Goal: Entertainment & Leisure: Consume media (video, audio)

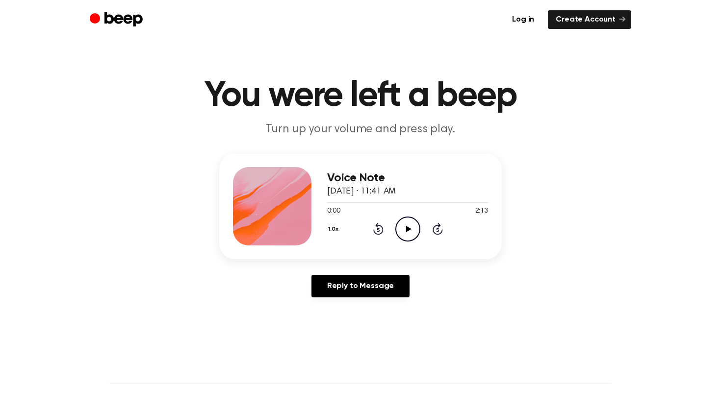
click at [405, 229] on icon "Play Audio" at bounding box center [407, 229] width 25 height 25
click at [330, 227] on button "1.0x" at bounding box center [334, 229] width 15 height 17
click at [346, 336] on li "2.0x" at bounding box center [346, 343] width 38 height 18
click at [403, 225] on icon "Play Audio" at bounding box center [407, 229] width 25 height 25
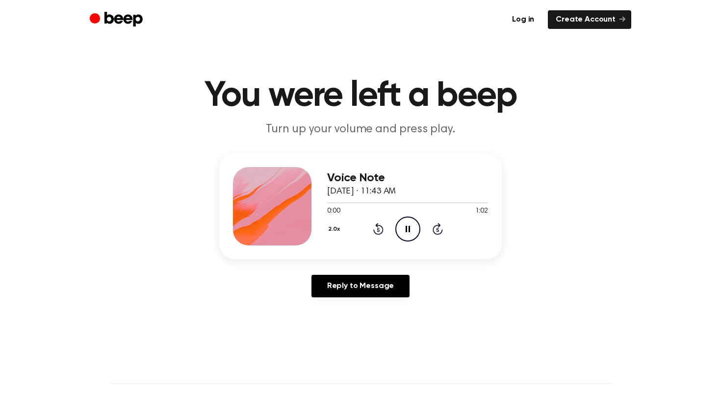
click at [330, 231] on button "2.0x" at bounding box center [335, 229] width 17 height 17
click at [409, 229] on icon at bounding box center [408, 229] width 5 height 6
click at [404, 230] on icon "Play Audio" at bounding box center [407, 229] width 25 height 25
click at [403, 229] on icon "Play Audio" at bounding box center [407, 229] width 25 height 25
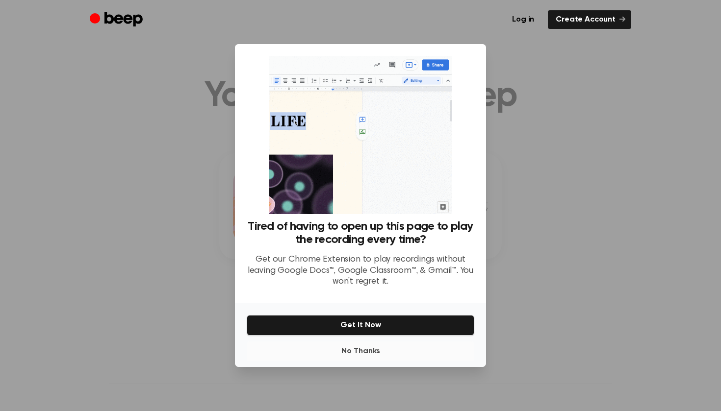
click at [358, 350] on button "No Thanks" at bounding box center [361, 352] width 228 height 20
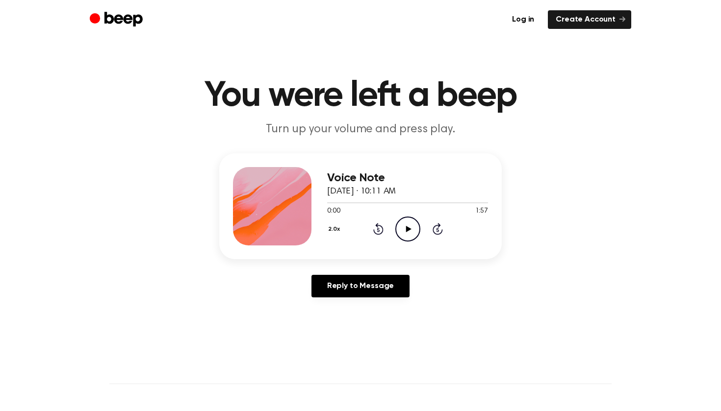
click at [409, 232] on icon "Play Audio" at bounding box center [407, 229] width 25 height 25
click at [408, 228] on icon at bounding box center [408, 229] width 5 height 6
click at [405, 224] on icon "Play Audio" at bounding box center [407, 229] width 25 height 25
